Goal: Task Accomplishment & Management: Manage account settings

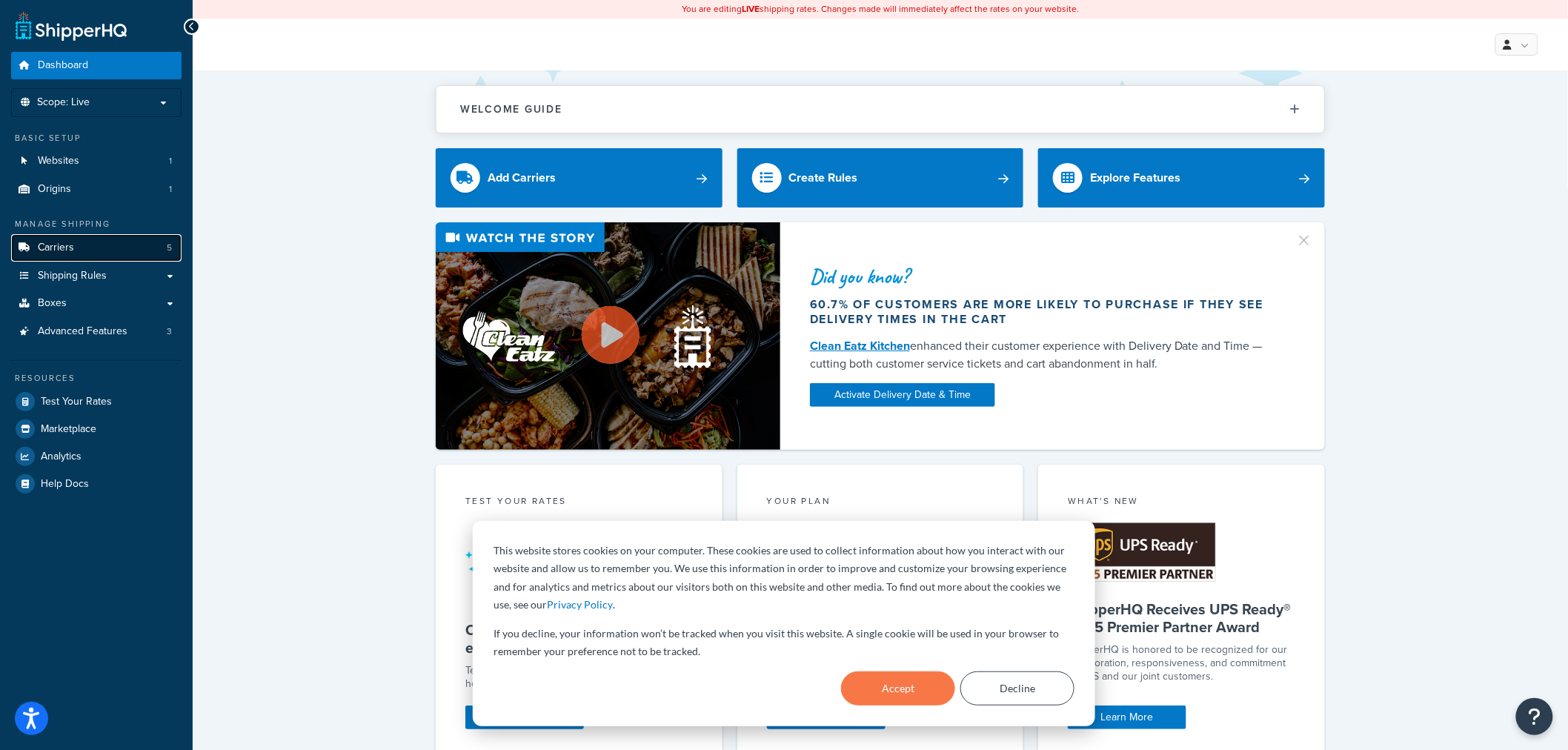
click at [63, 253] on span "Carriers" at bounding box center [56, 248] width 36 height 13
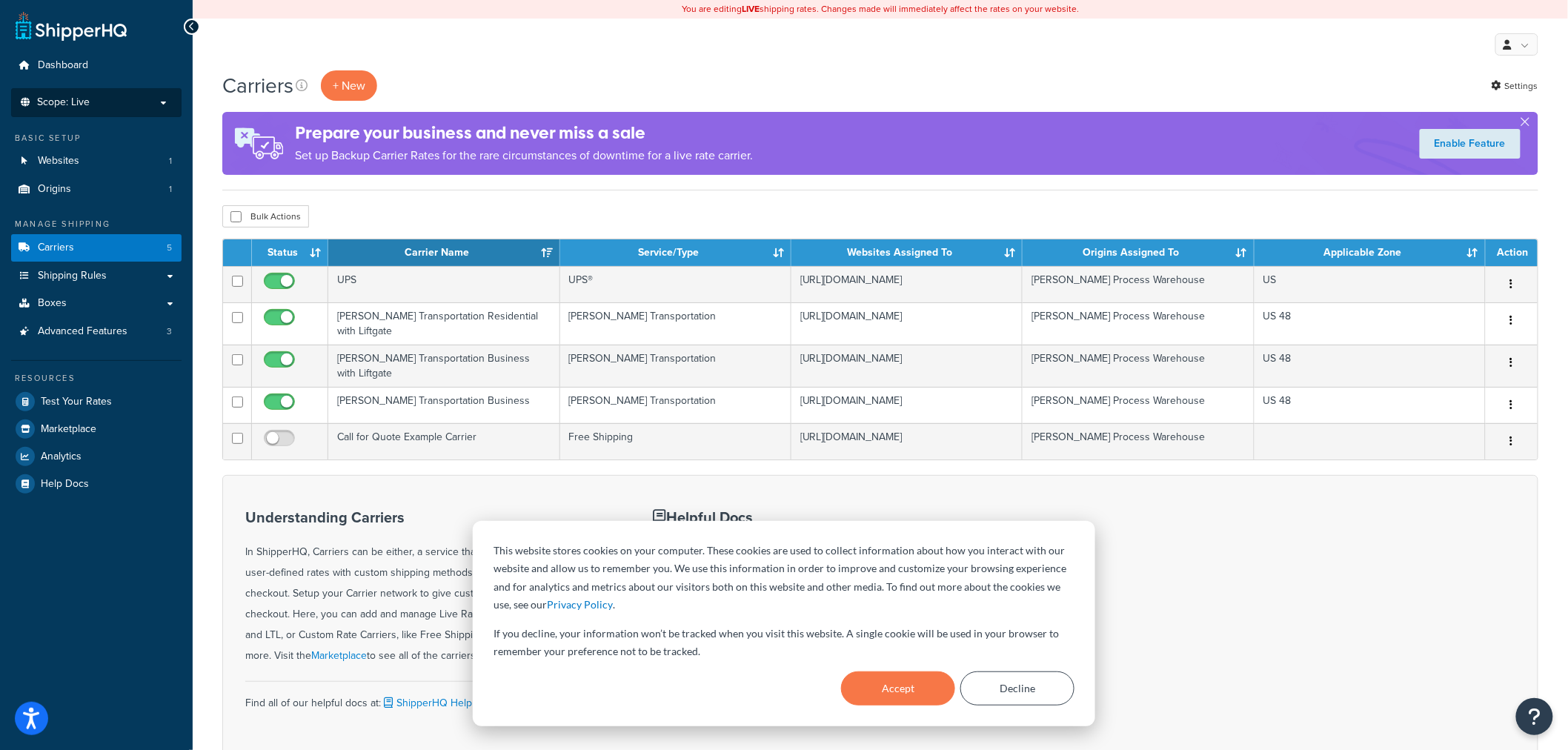
click at [117, 102] on p "Scope: Live" at bounding box center [96, 103] width 157 height 13
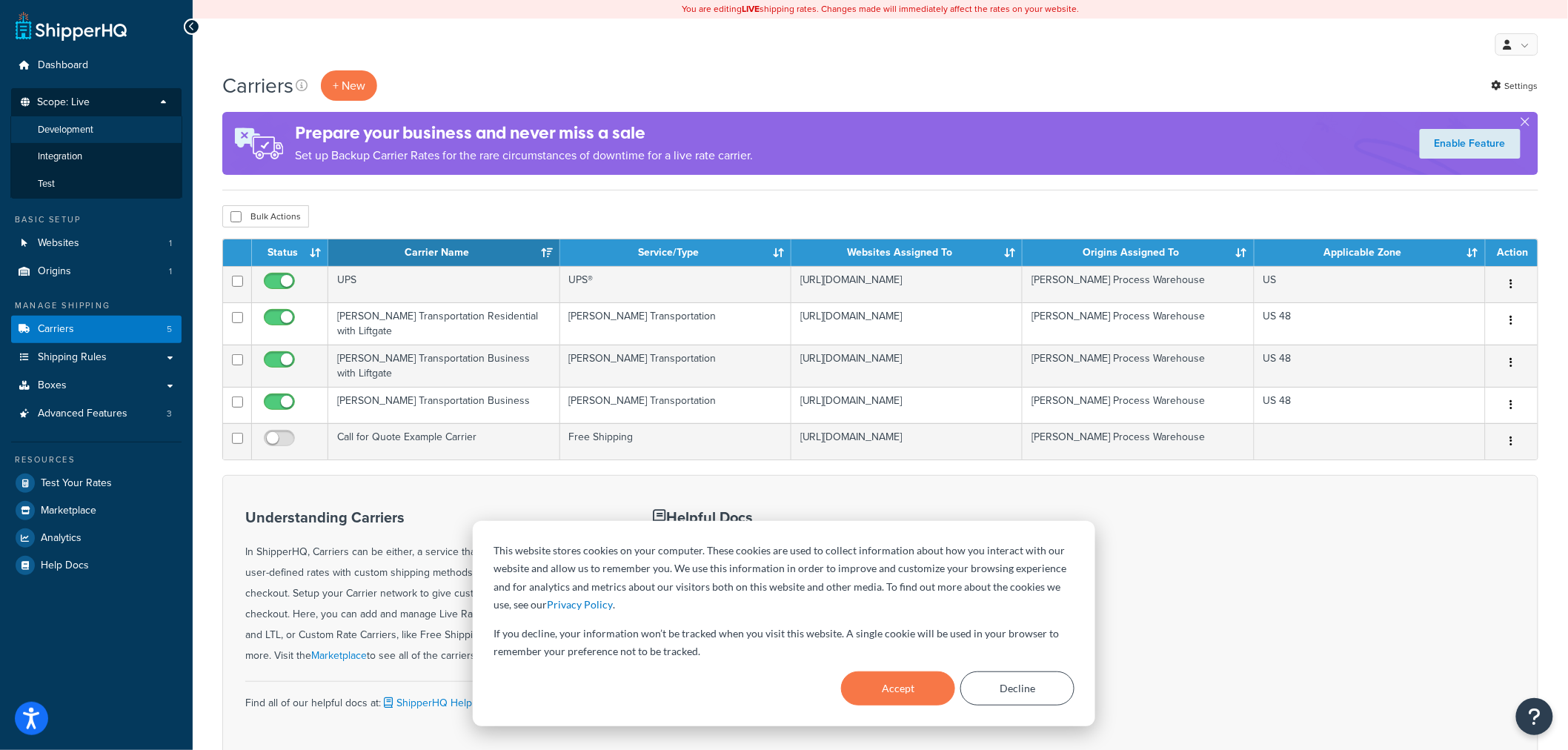
click at [83, 134] on span "Development" at bounding box center [66, 130] width 56 height 13
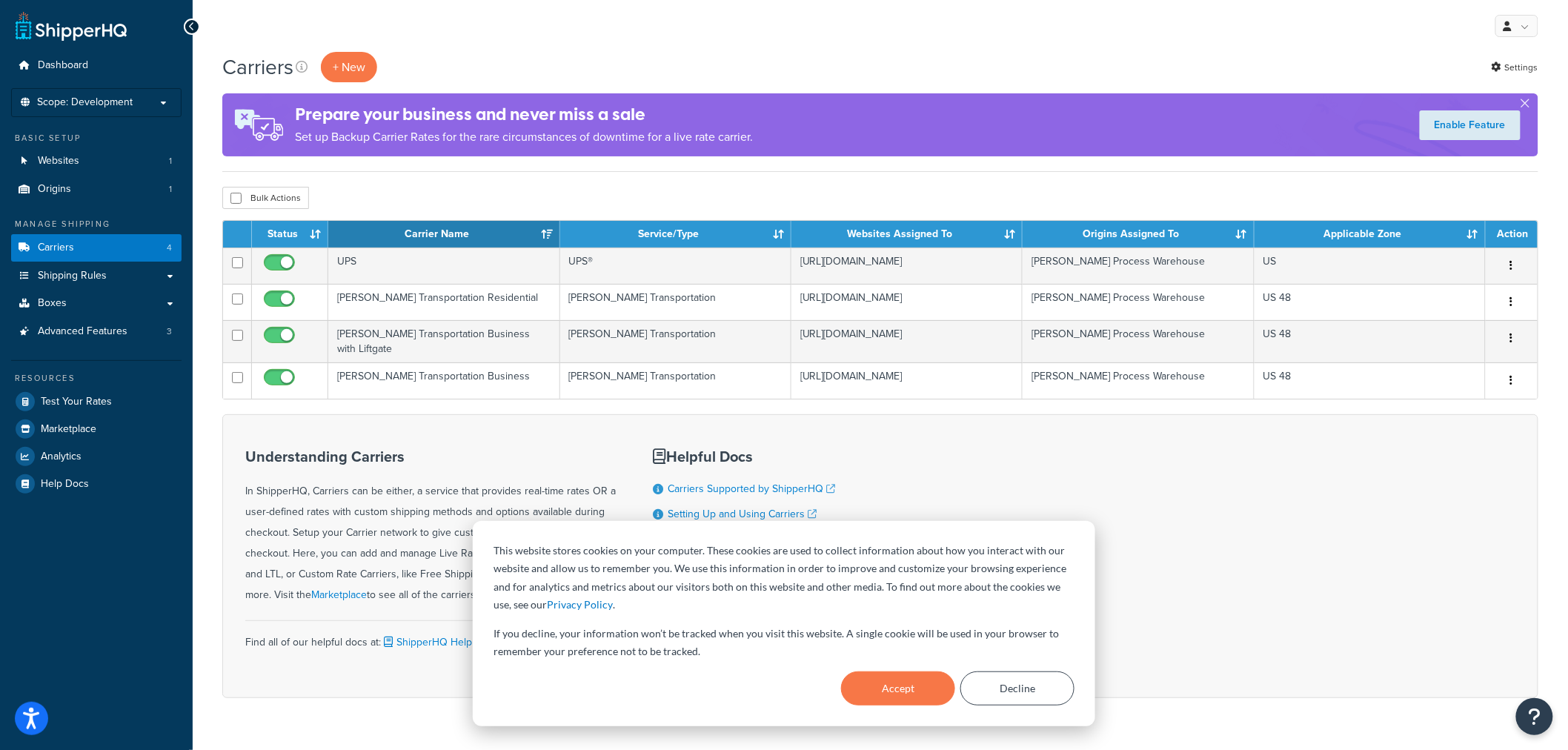
click at [91, 106] on span "Scope: Development" at bounding box center [84, 103] width 96 height 13
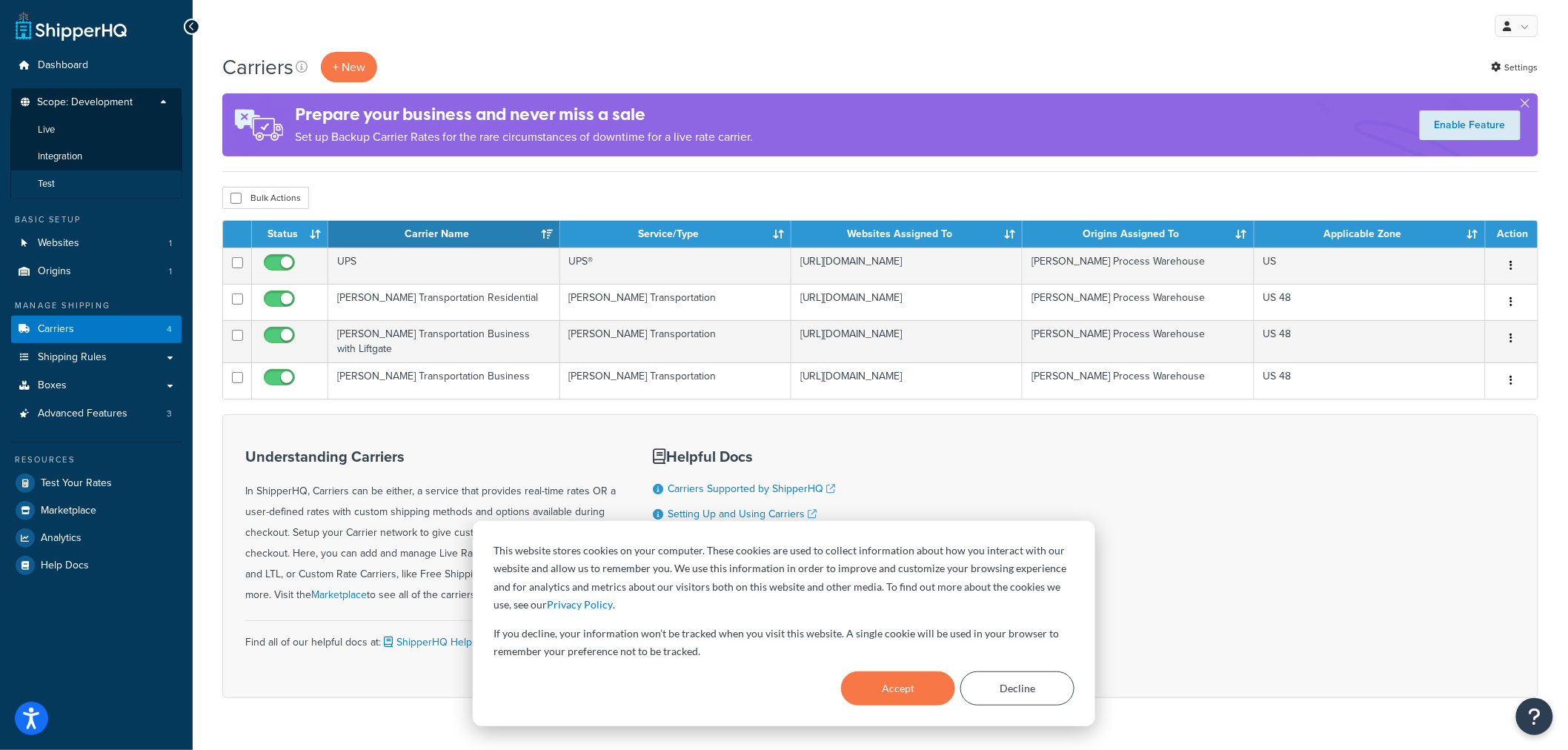
click at [64, 194] on li "Test" at bounding box center [96, 184] width 172 height 28
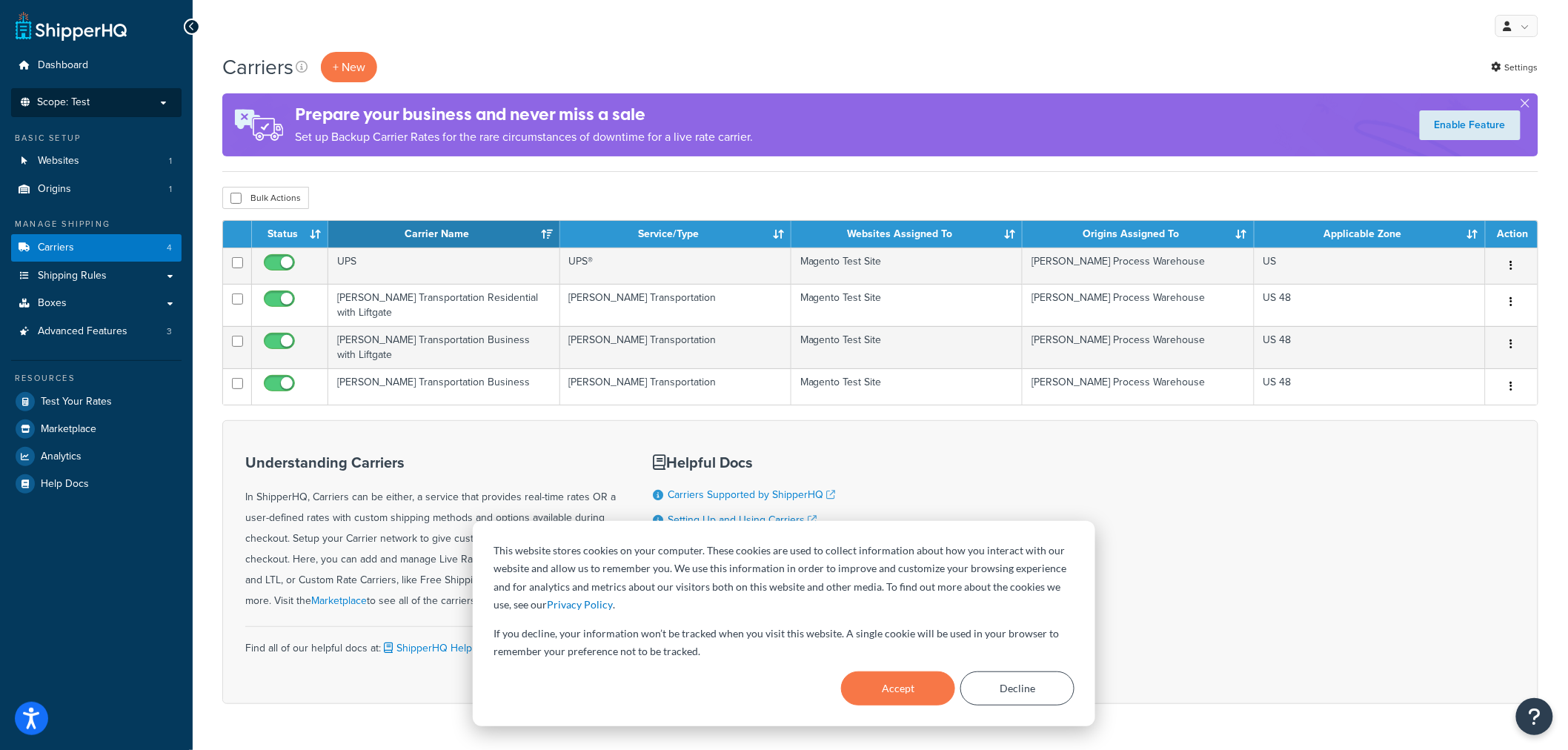
click at [109, 101] on p "Scope: Test" at bounding box center [96, 103] width 157 height 13
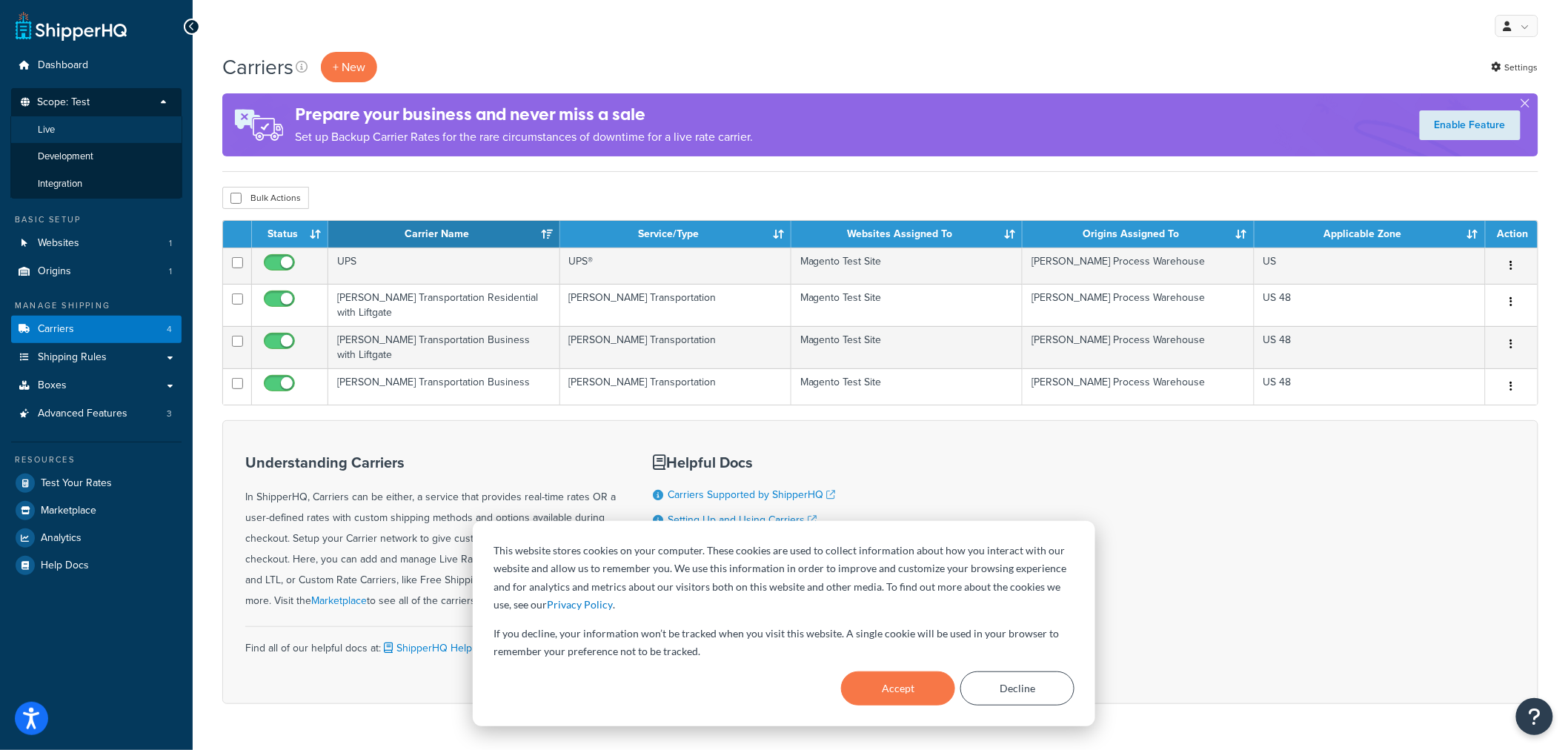
click at [101, 134] on li "Live" at bounding box center [96, 130] width 172 height 28
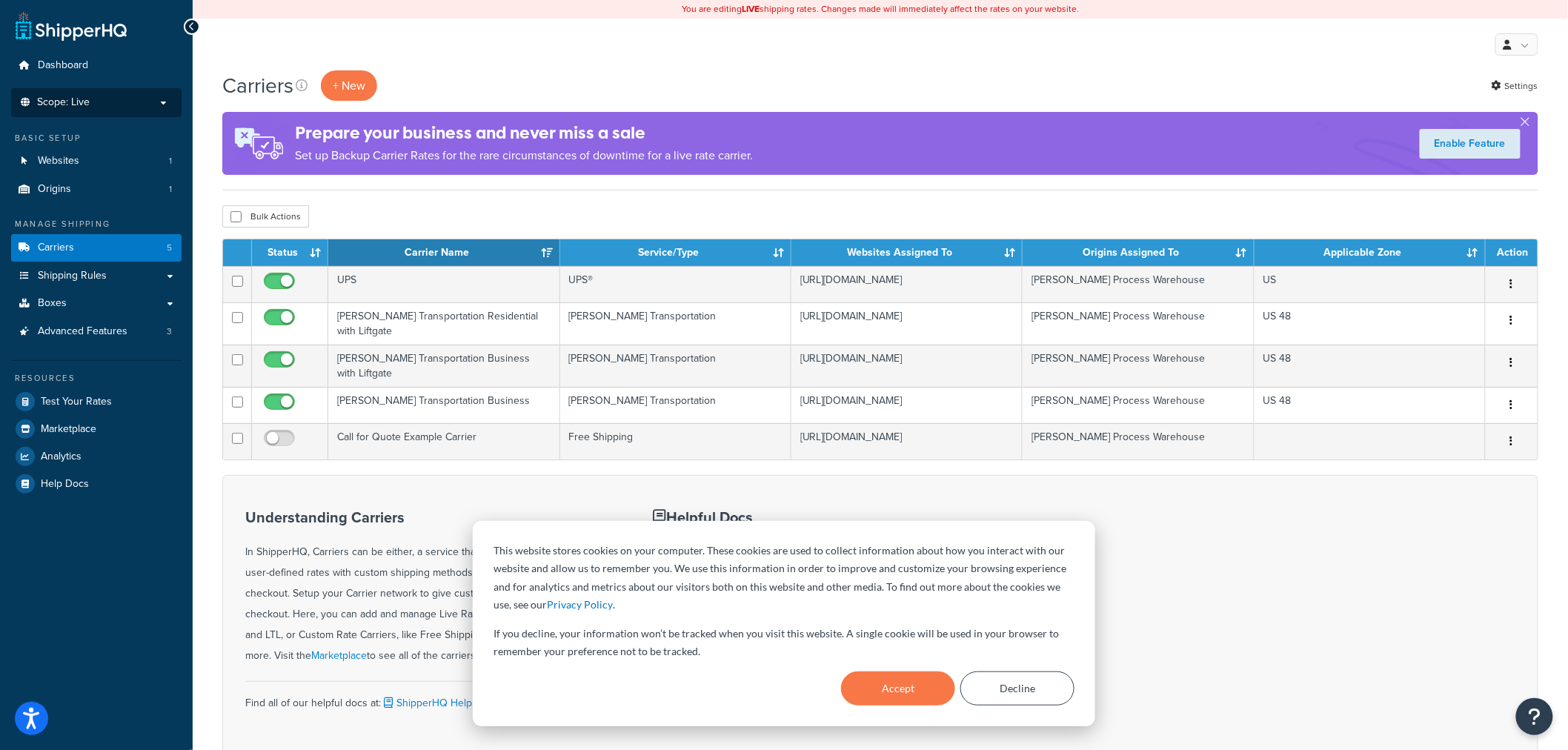
click at [112, 100] on p "Scope: Live" at bounding box center [96, 103] width 157 height 13
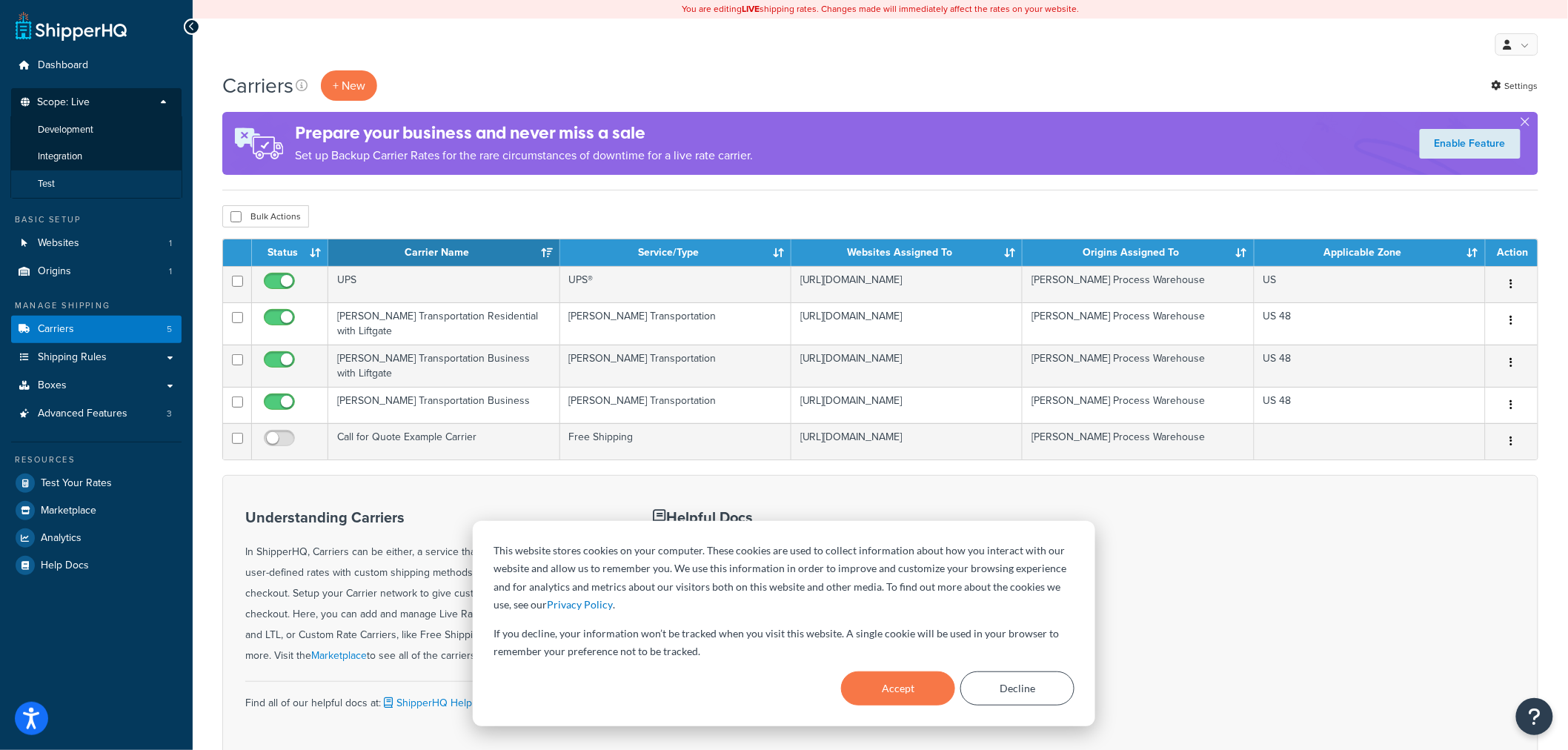
click at [111, 174] on li "Test" at bounding box center [96, 184] width 172 height 28
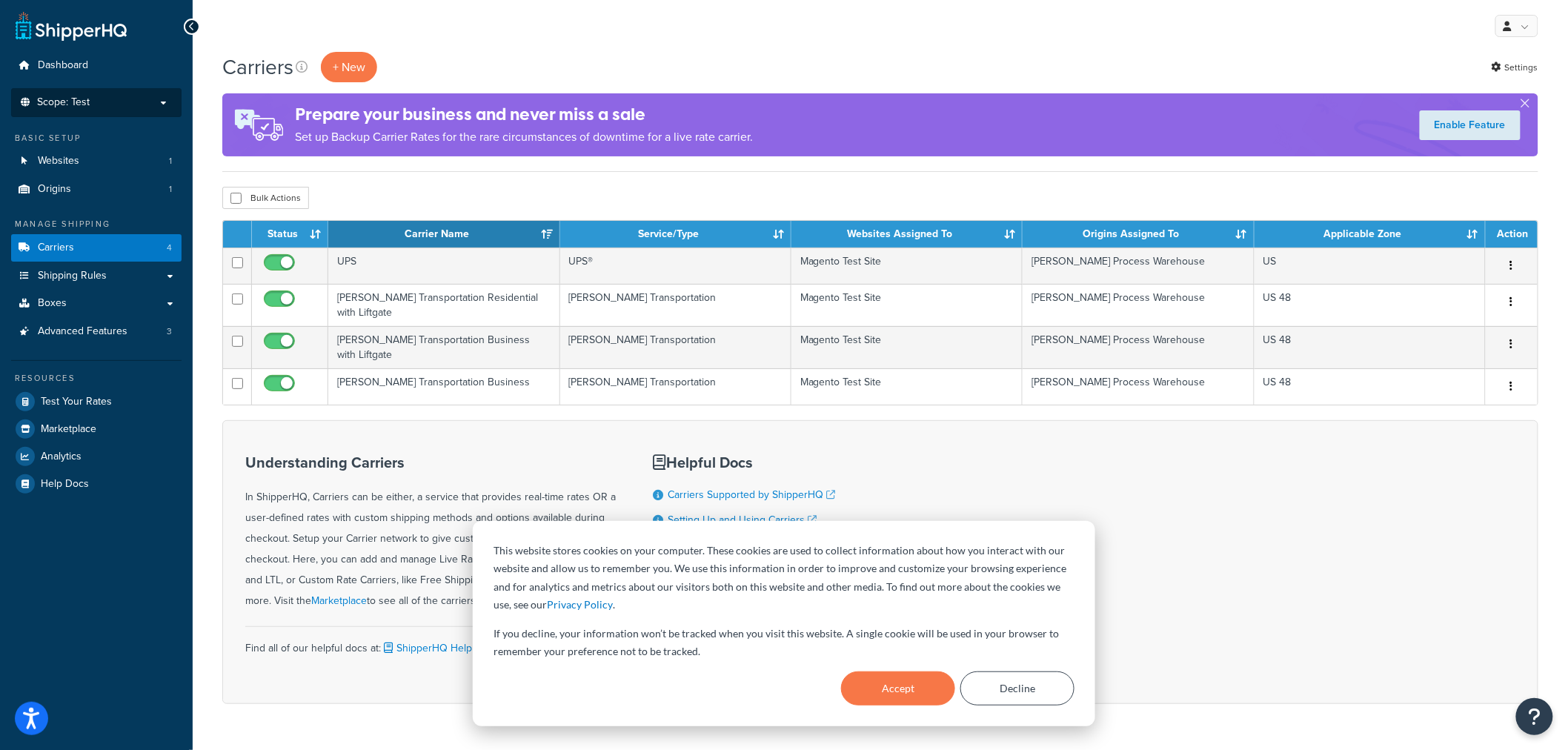
click at [102, 100] on p "Scope: Test" at bounding box center [96, 103] width 157 height 13
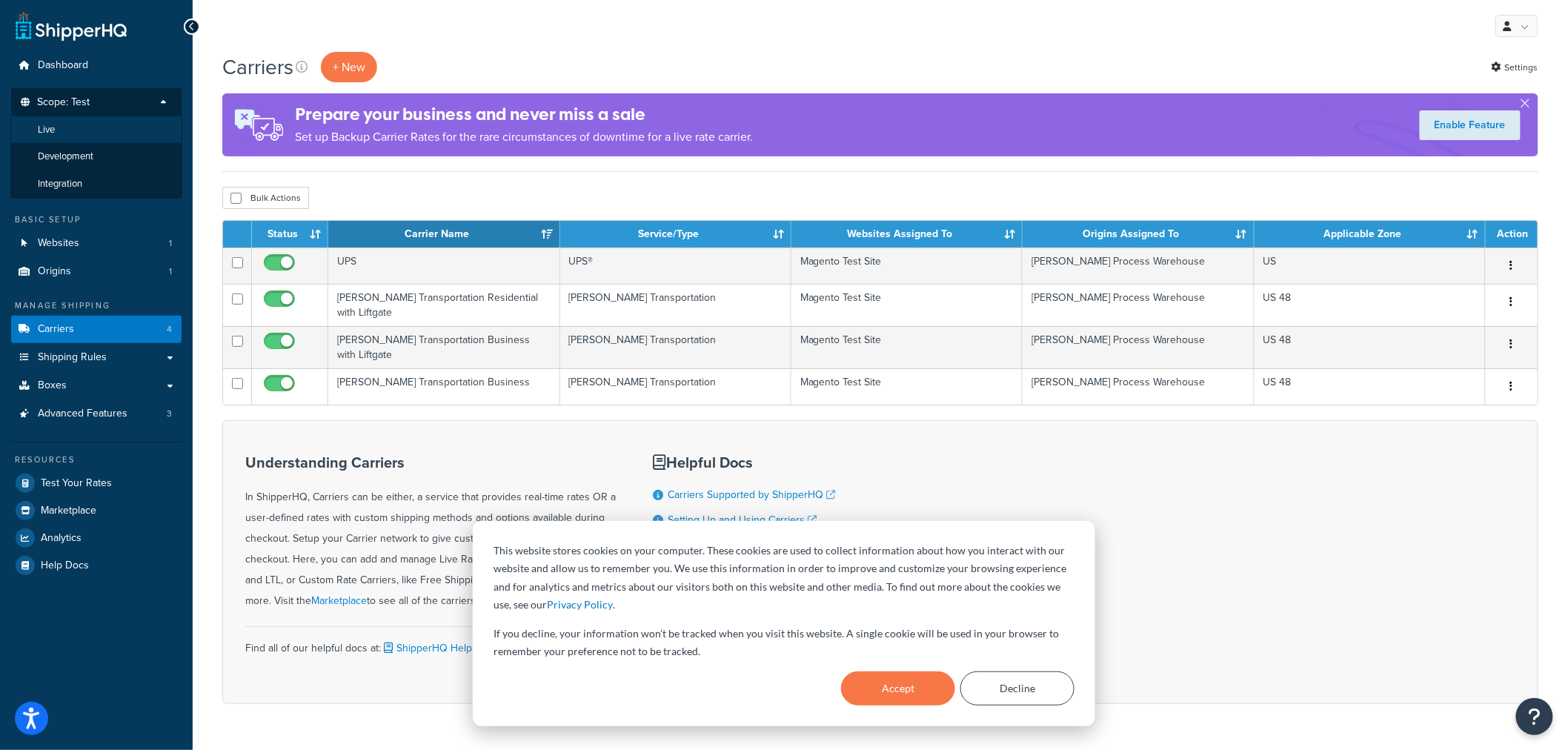
click at [93, 130] on li "Live" at bounding box center [96, 130] width 172 height 28
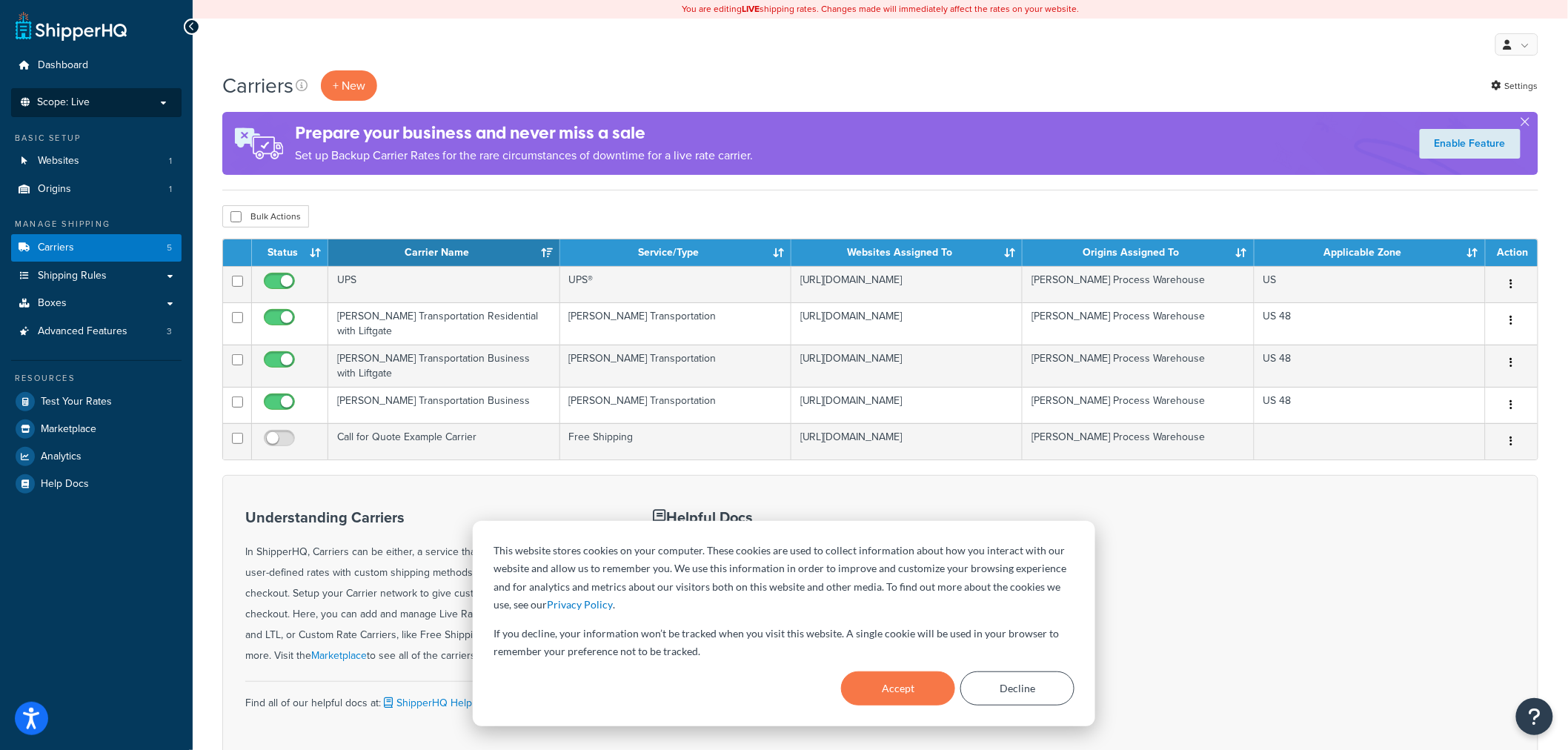
click at [90, 96] on p "Scope: Live" at bounding box center [96, 103] width 157 height 13
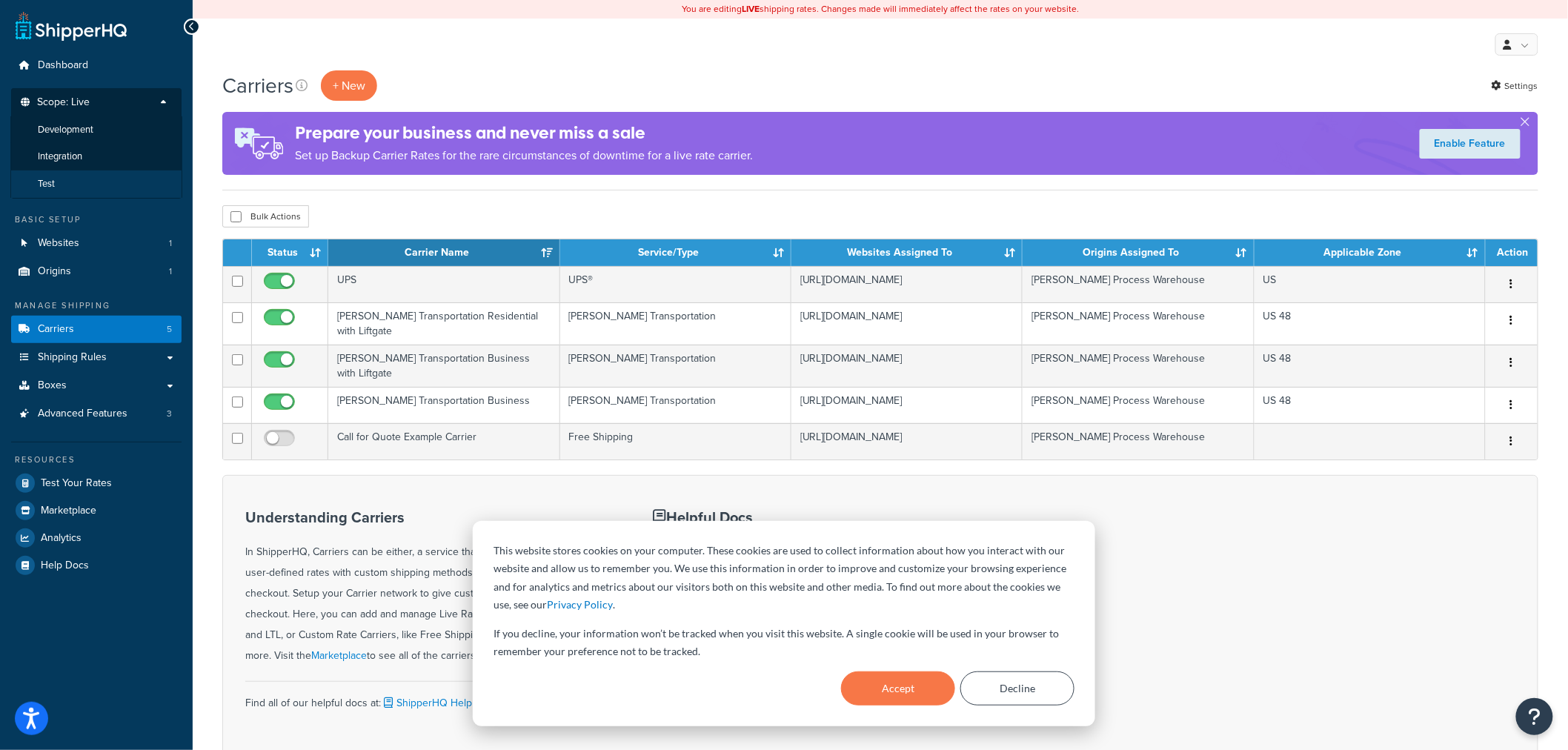
click at [72, 174] on li "Test" at bounding box center [96, 184] width 172 height 28
